Goal: Task Accomplishment & Management: Use online tool/utility

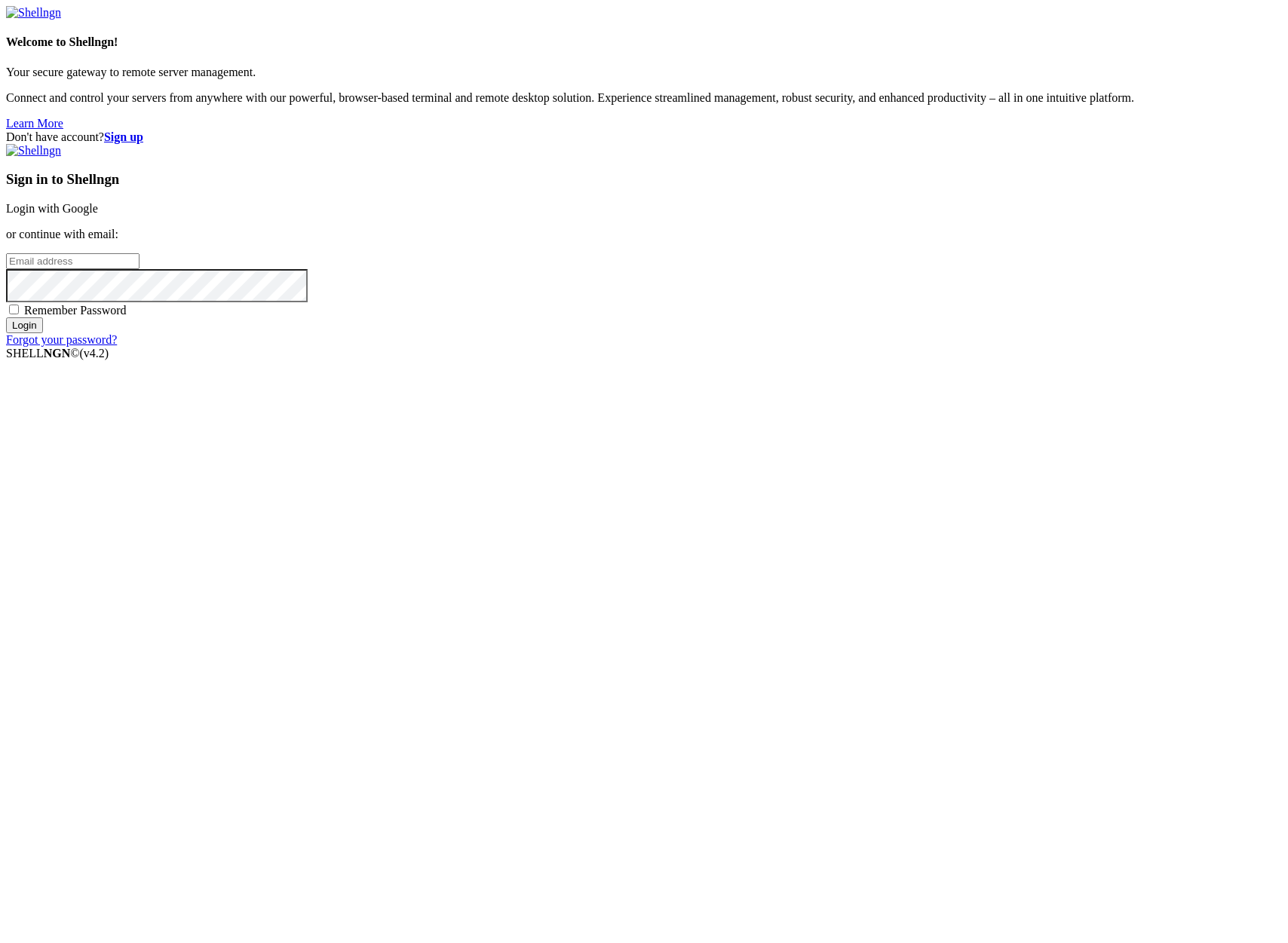
click at [139, 269] on input "email" at bounding box center [73, 261] width 134 height 16
type input "[PERSON_NAME][EMAIL_ADDRESS][DOMAIN_NAME]"
click at [43, 334] on input "Login" at bounding box center [24, 325] width 37 height 16
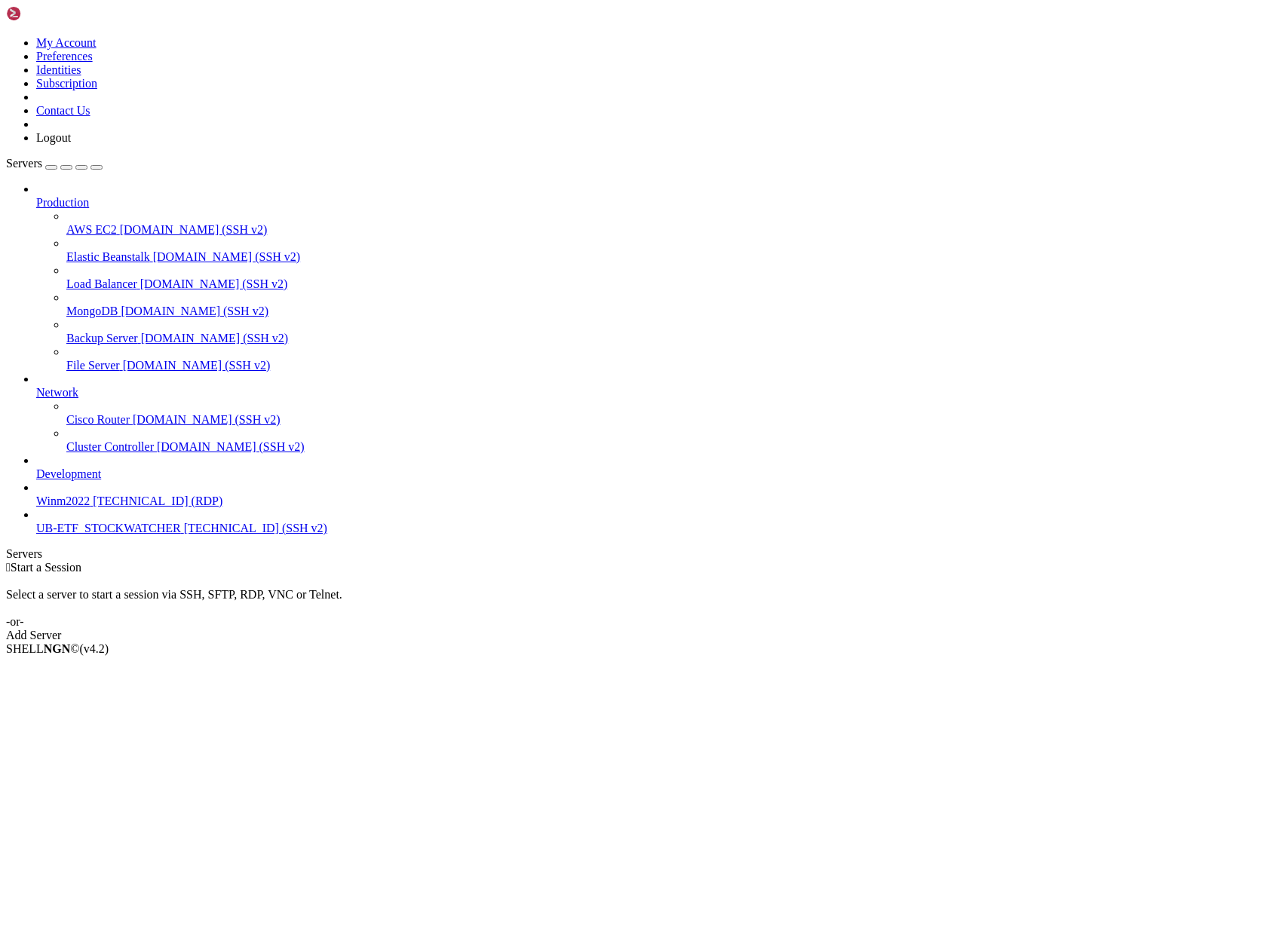
click at [93, 534] on span "UB-ETF_STOCKWATCHER" at bounding box center [109, 528] width 145 height 13
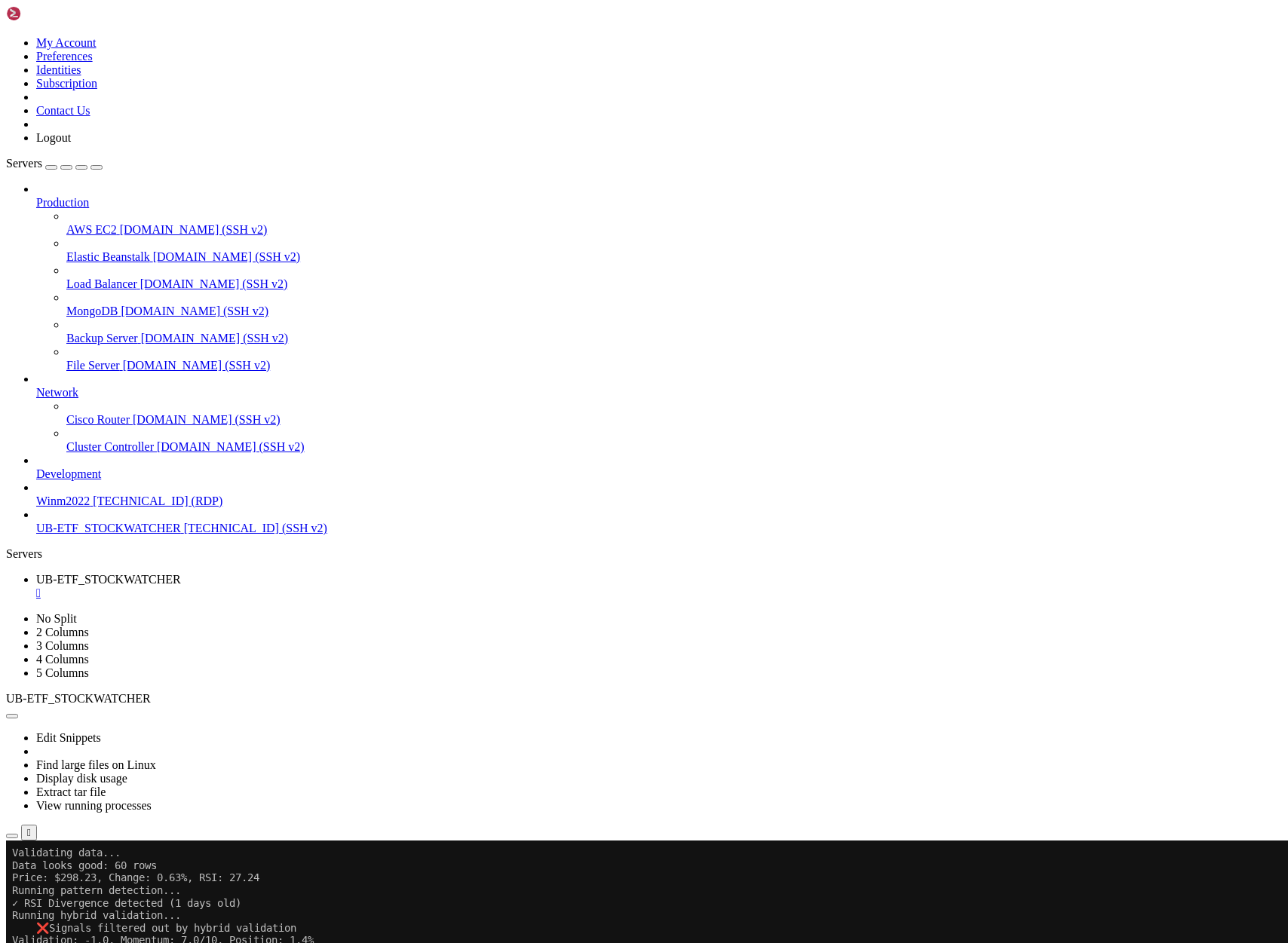
scroll to position [22533, 0]
click at [12, 836] on icon "button" at bounding box center [12, 836] width 0 height 0
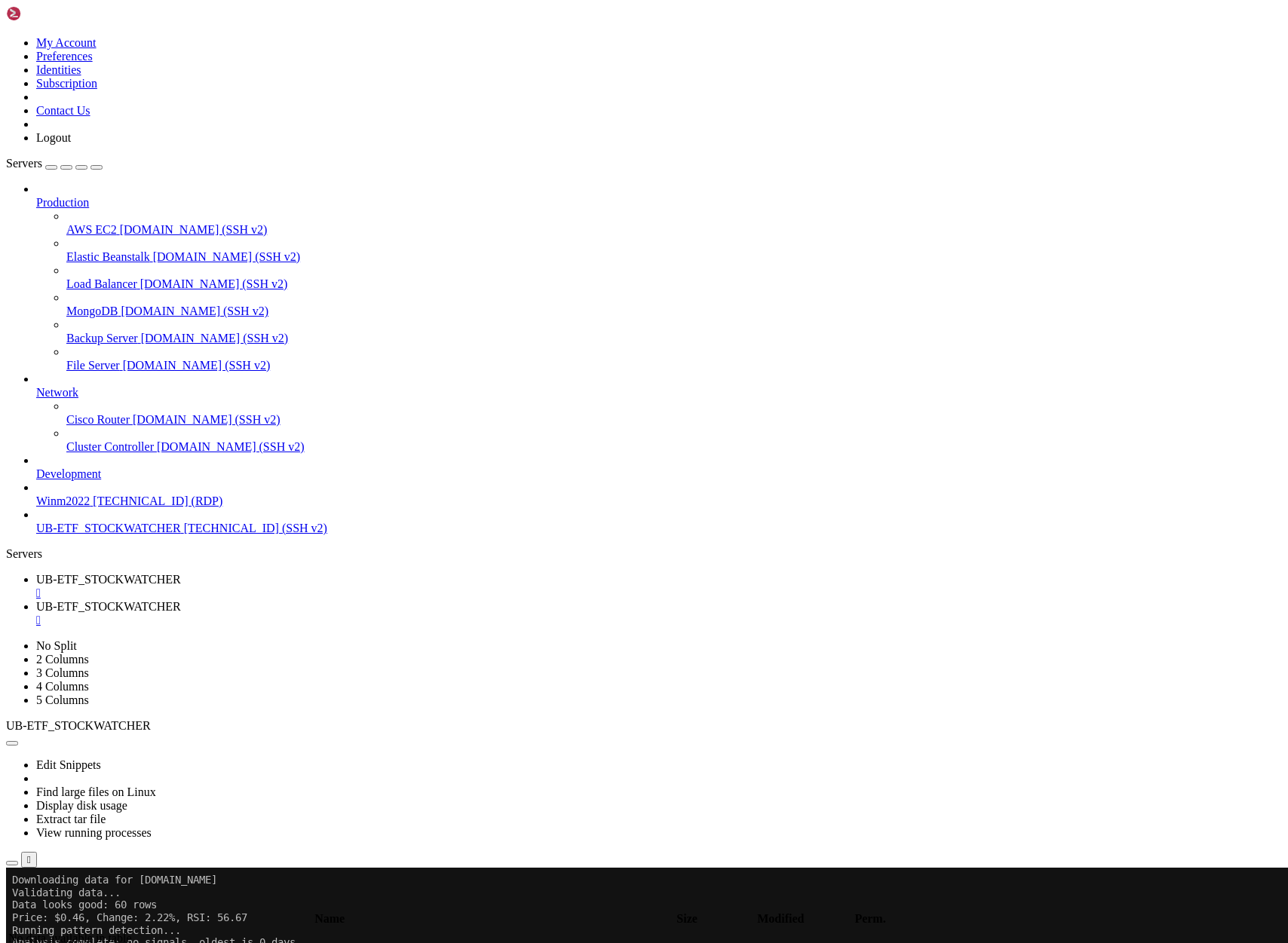
click at [181, 573] on span "UB-ETF_STOCKWATCHER" at bounding box center [109, 580] width 145 height 13
drag, startPoint x: 355, startPoint y: 1193, endPoint x: 13, endPoint y: 1078, distance: 360.8
click at [181, 600] on span "UB-ETF_STOCKWATCHER" at bounding box center [109, 607] width 145 height 13
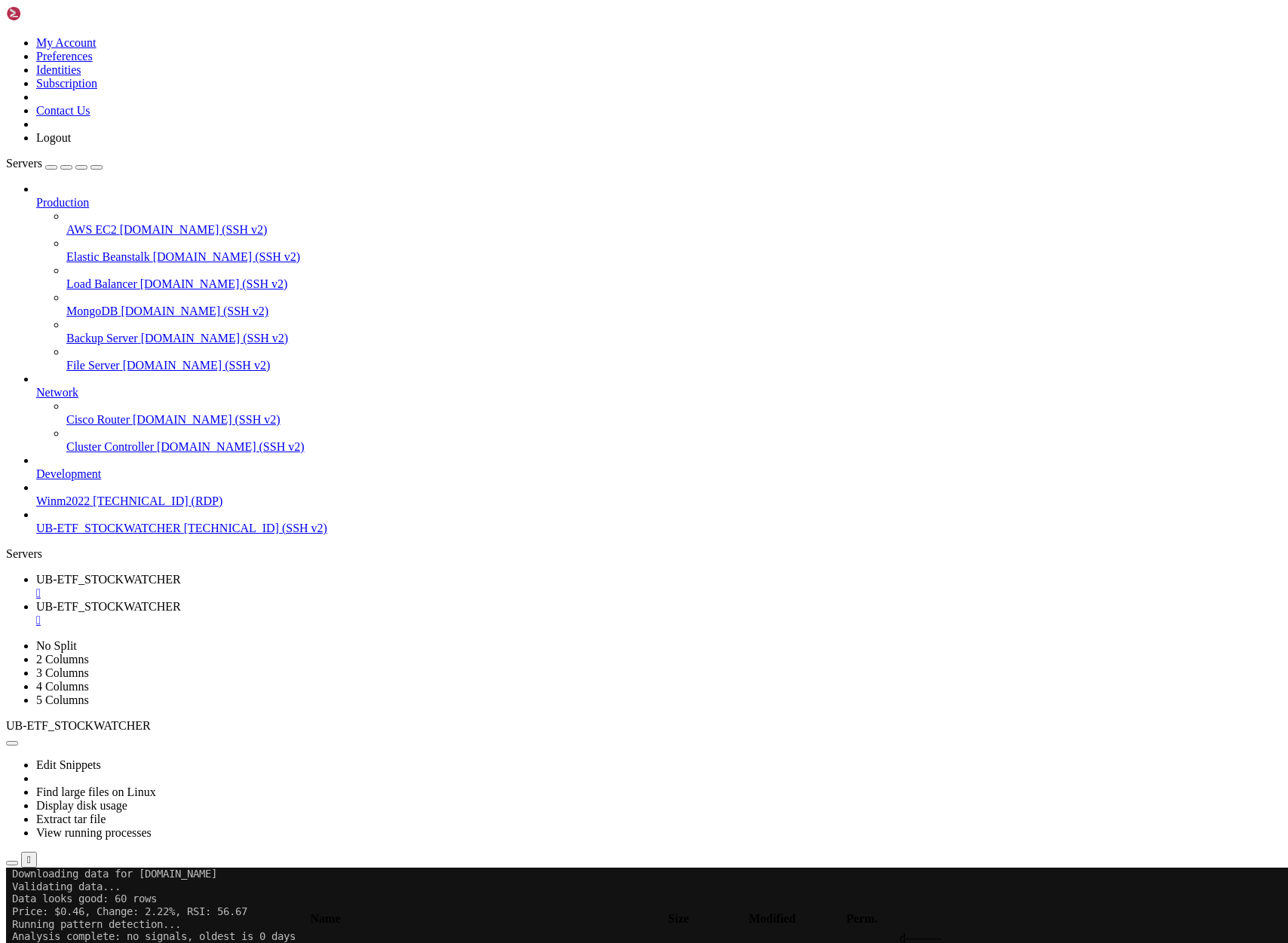
scroll to position [141, 0]
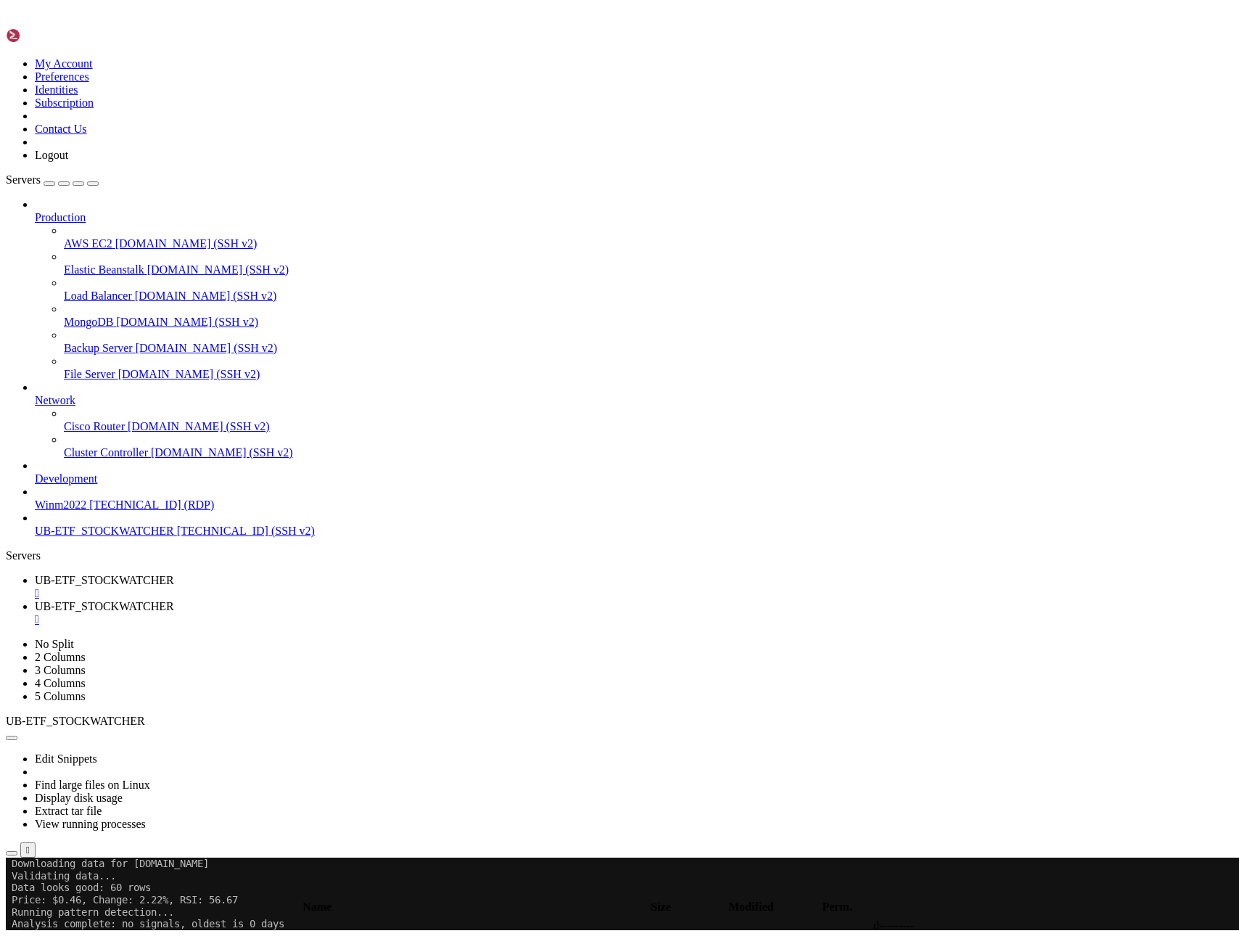
scroll to position [0, 0]
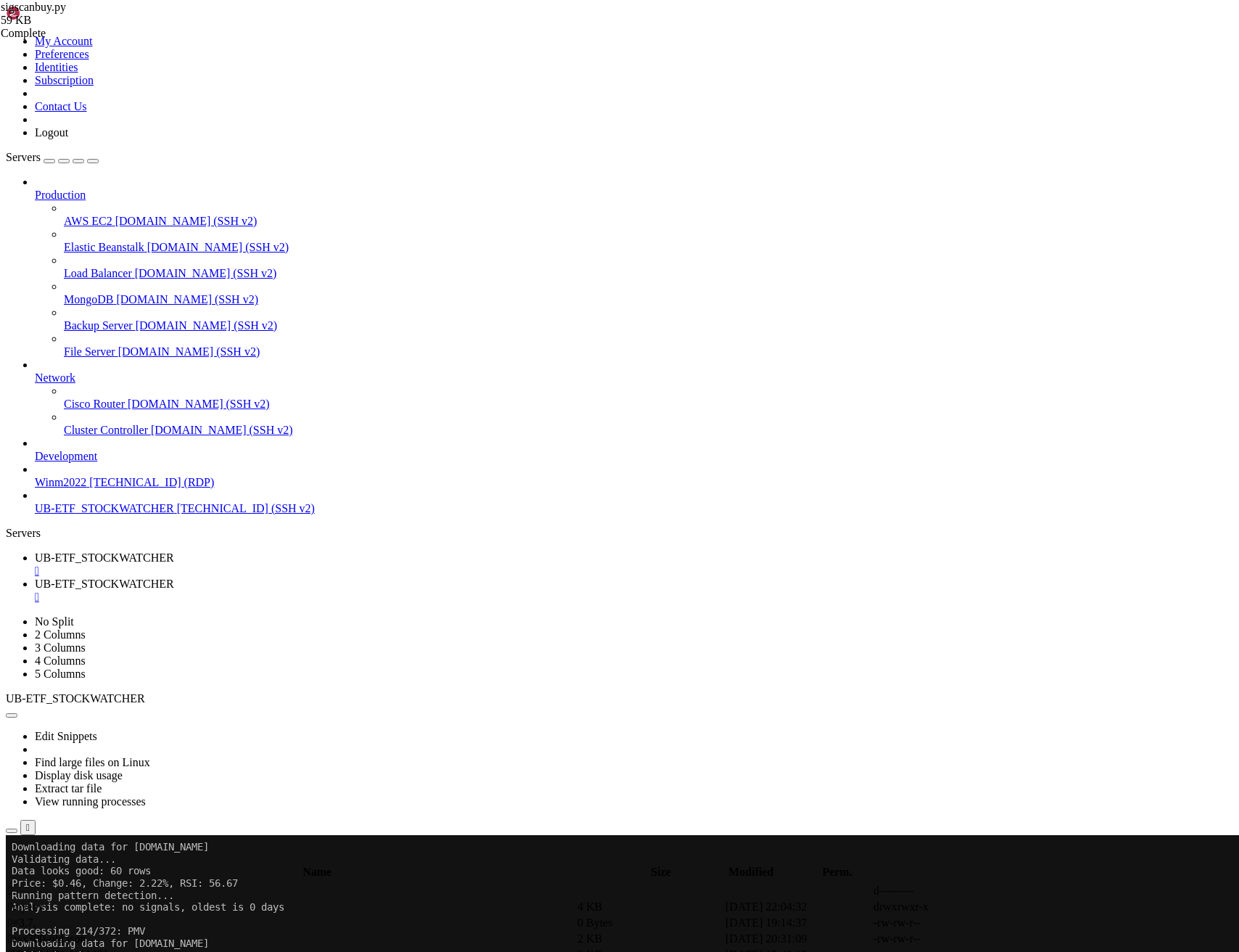
click at [174, 552] on span "UB-ETF_STOCKWATCHER" at bounding box center [104, 558] width 139 height 12
click at [174, 578] on span "UB-ETF_STOCKWATCHER" at bounding box center [104, 584] width 139 height 12
click at [174, 552] on span "UB-ETF_STOCKWATCHER" at bounding box center [104, 558] width 139 height 12
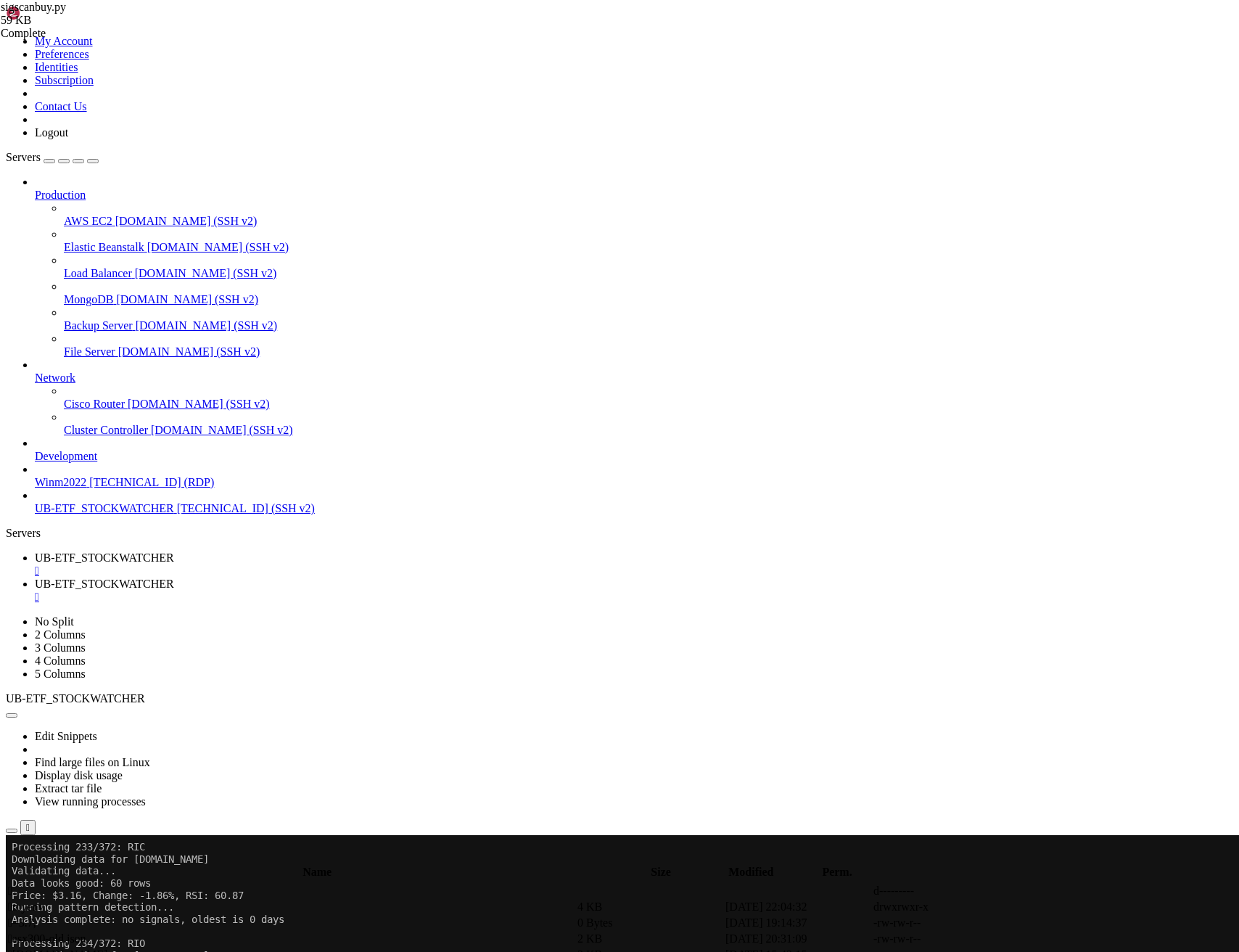
scroll to position [60643, 0]
drag, startPoint x: 356, startPoint y: 1282, endPoint x: 11, endPoint y: 1114, distance: 383.7
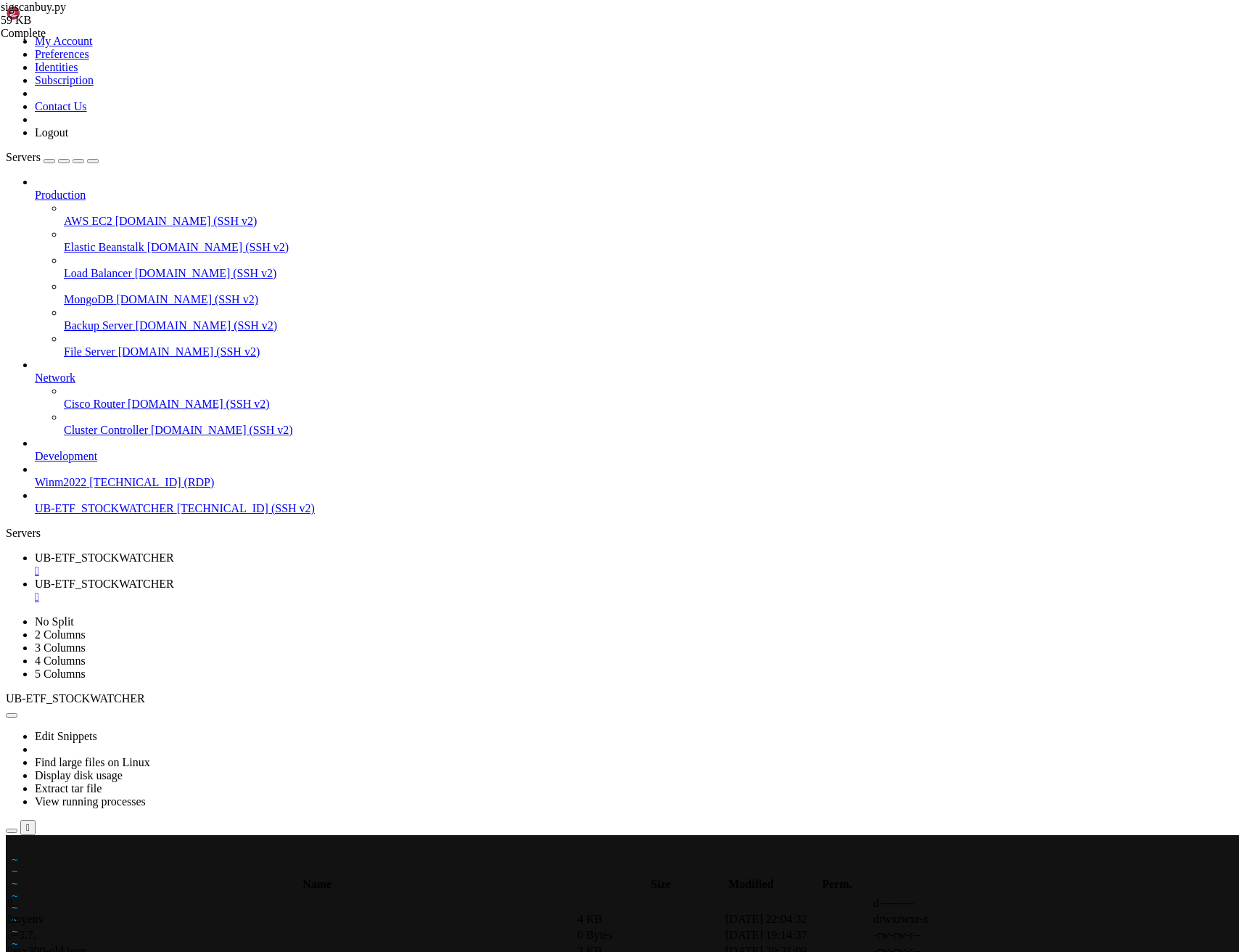
scroll to position [74679, 0]
click at [11, 835] on div at bounding box center [9, 835] width 6 height 0
drag, startPoint x: 29, startPoint y: 1161, endPoint x: 286, endPoint y: 1402, distance: 352.3
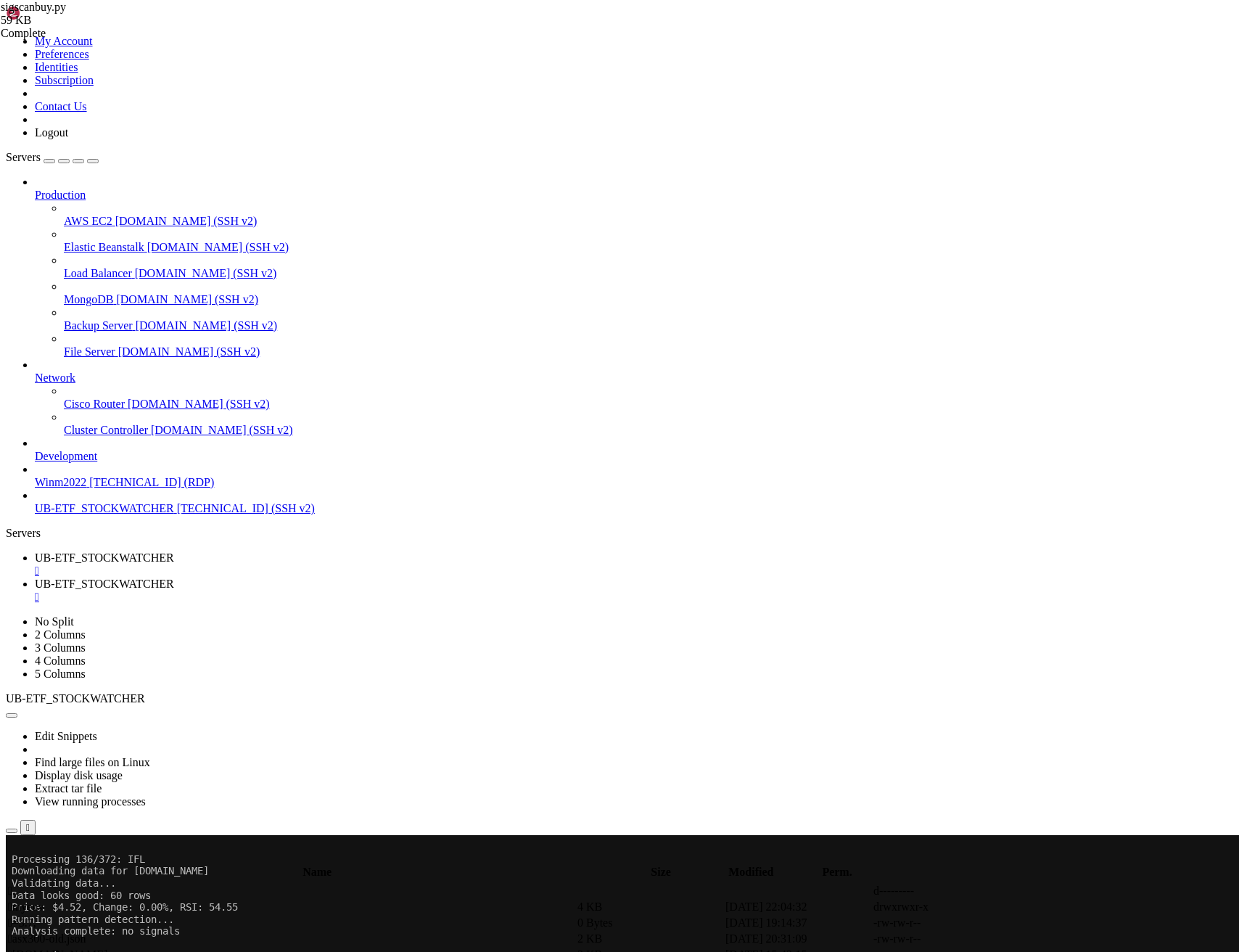
click at [174, 578] on span "UB-ETF_STOCKWATCHER" at bounding box center [104, 584] width 139 height 12
click at [157, 859] on div "submit" at bounding box center [157, 859] width 0 height 0
click at [18, 884] on span " .." at bounding box center [13, 890] width 10 height 12
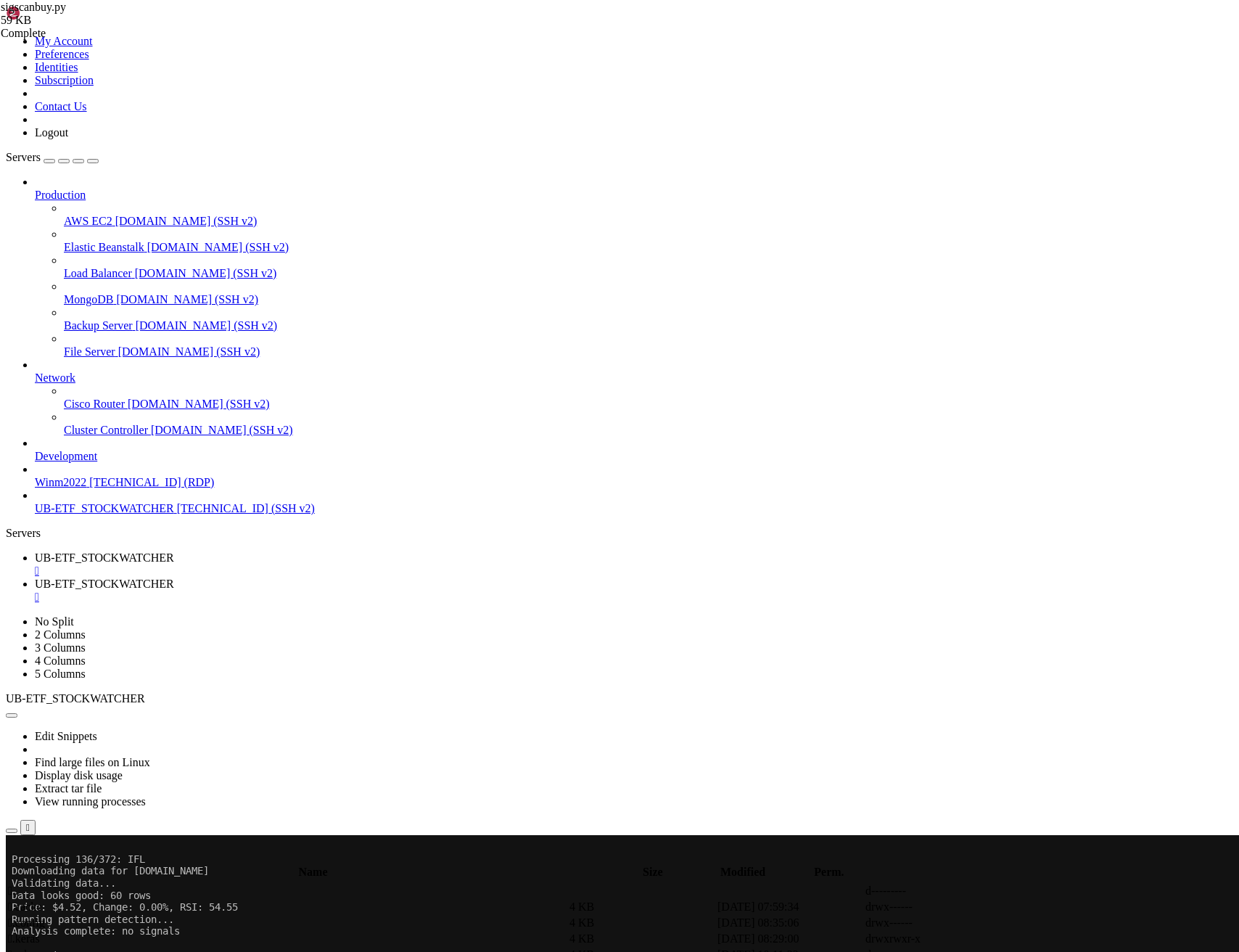
type input "/home/ubuntu/Project51"
click at [174, 552] on span "UB-ETF_STOCKWATCHER" at bounding box center [104, 558] width 139 height 12
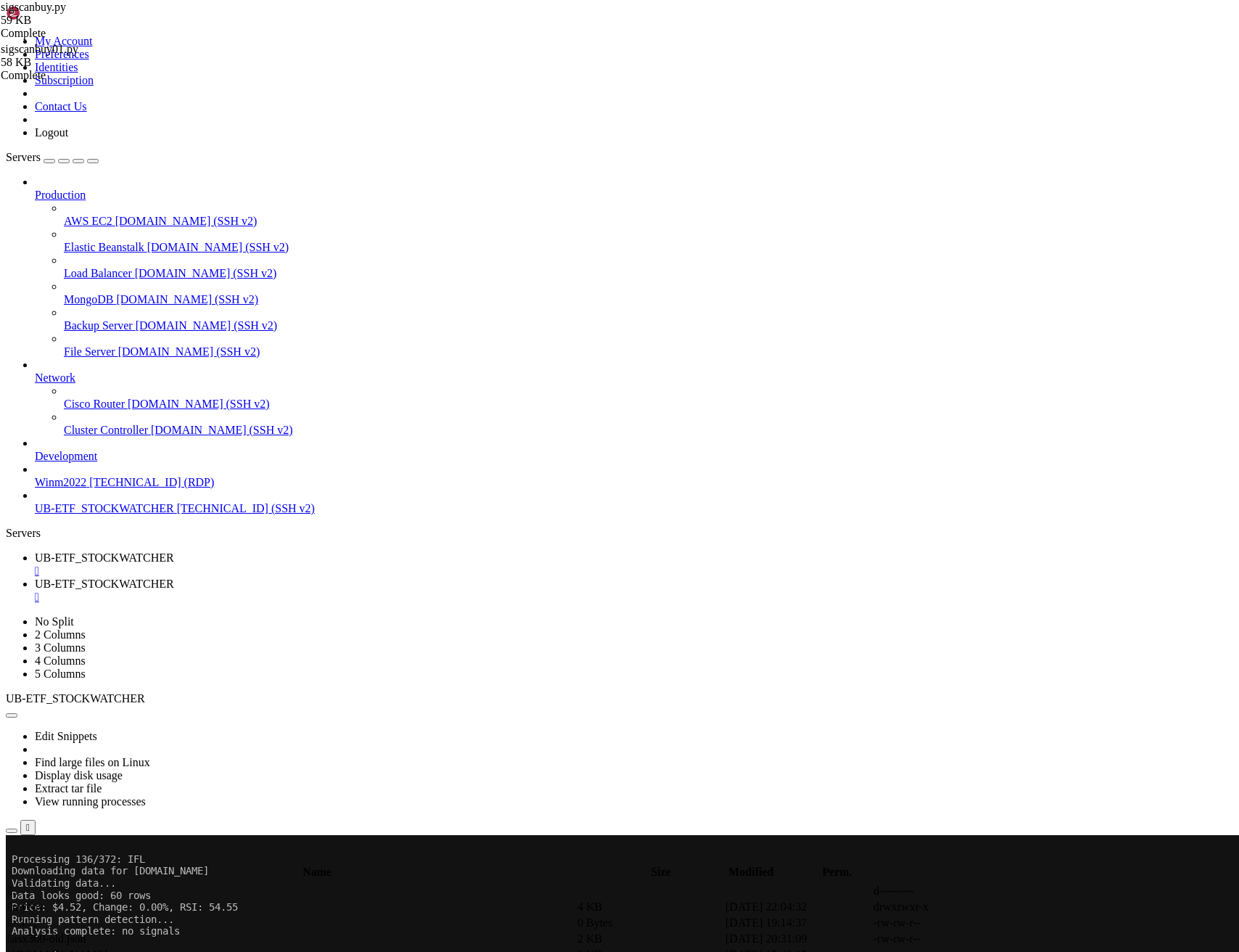
drag, startPoint x: 230, startPoint y: 1408, endPoint x: 11, endPoint y: 1150, distance: 338.4
click at [16, 847] on x-row at bounding box center [533, 847] width 1044 height 12
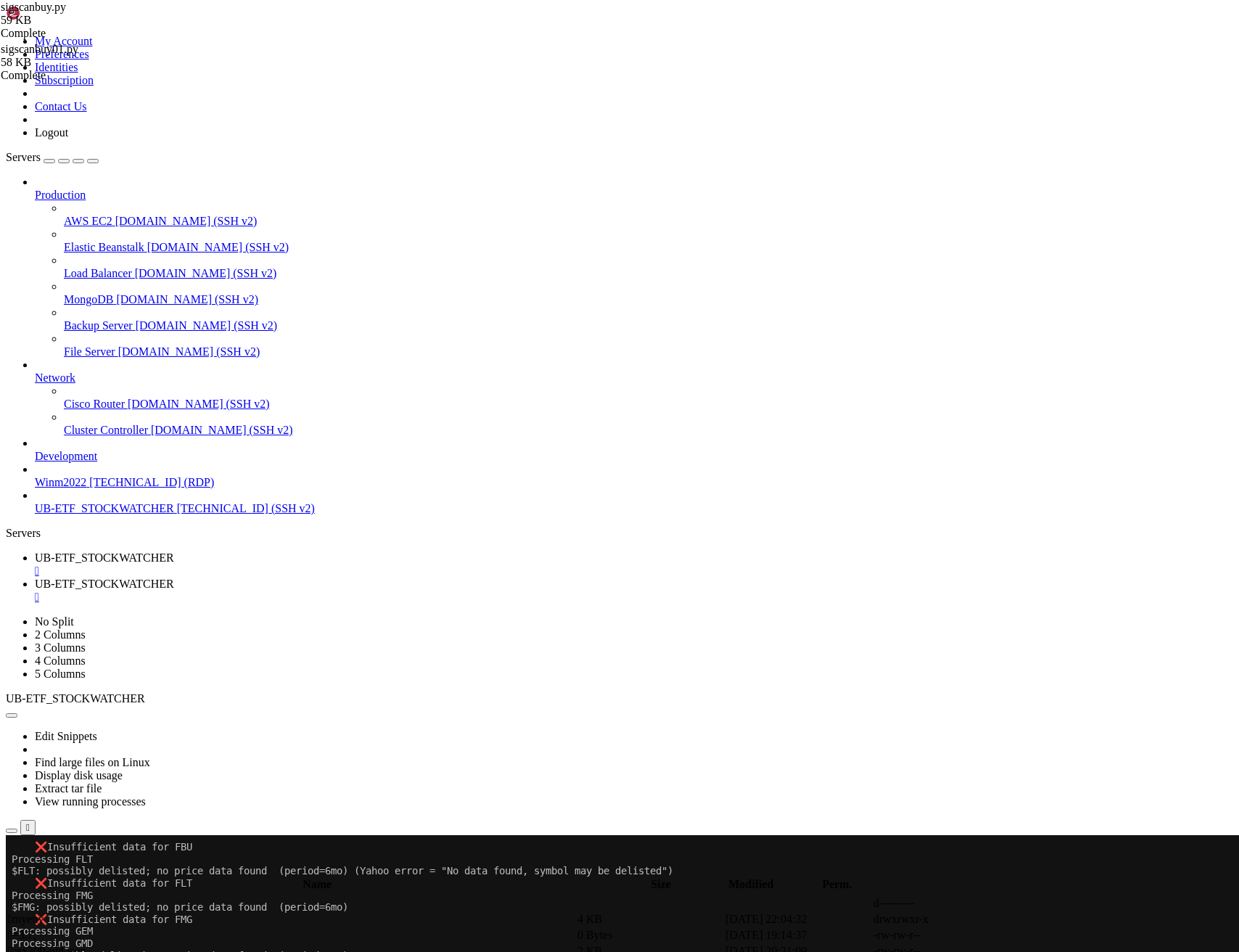
scroll to position [116277, 0]
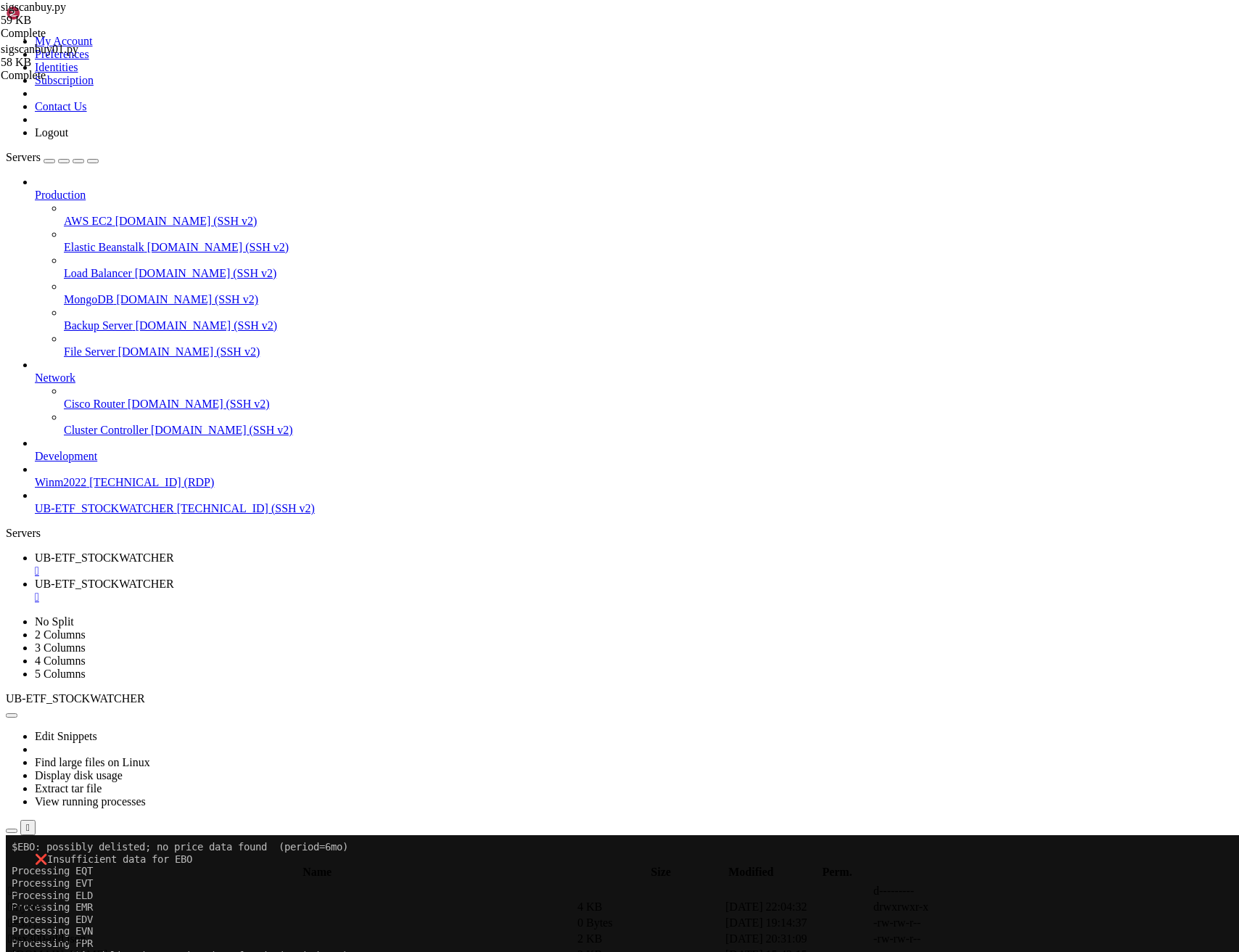
drag, startPoint x: 737, startPoint y: 1380, endPoint x: 19, endPoint y: 1298, distance: 722.7
